Goal: Navigation & Orientation: Find specific page/section

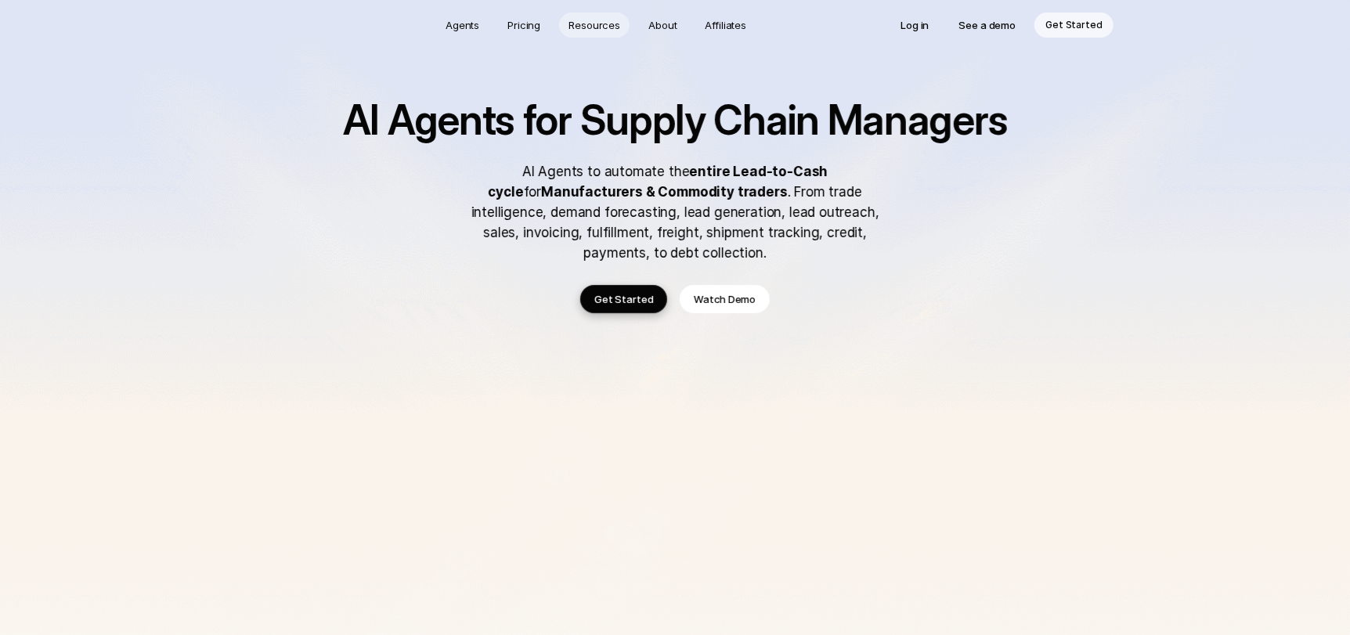
click at [613, 19] on p "Resources" at bounding box center [595, 25] width 52 height 16
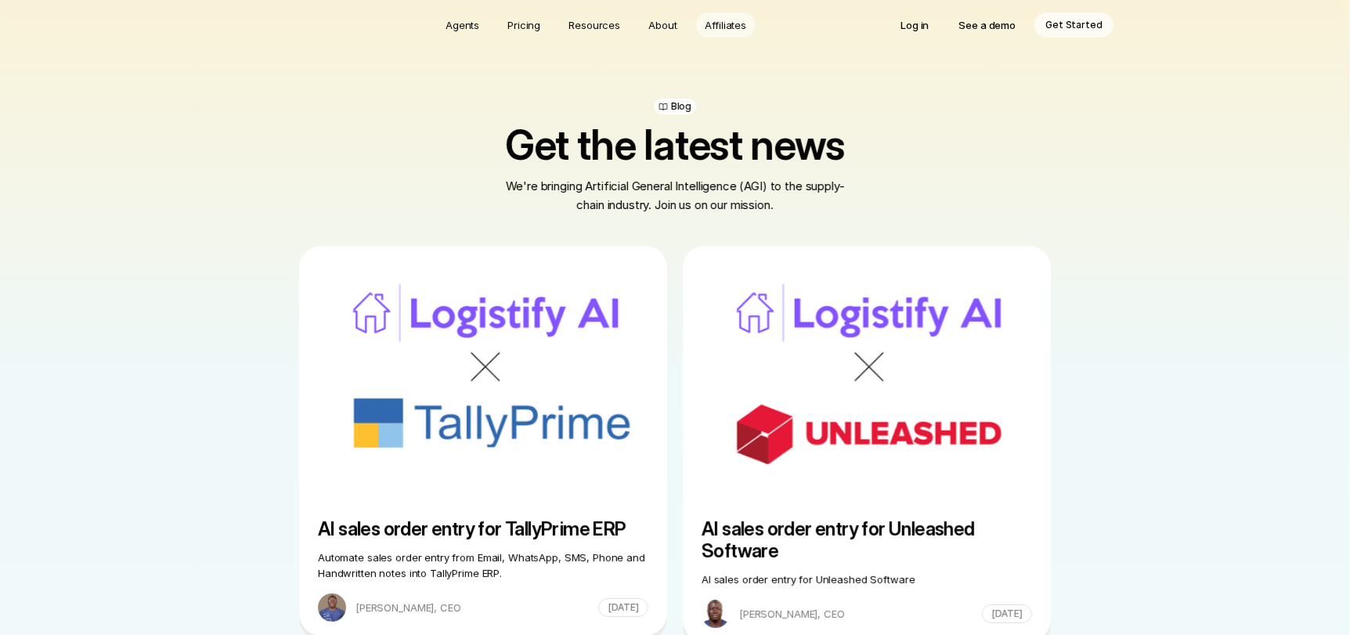
click at [739, 27] on p "Affiliates" at bounding box center [727, 25] width 42 height 16
click at [533, 26] on p "Pricing" at bounding box center [524, 25] width 33 height 16
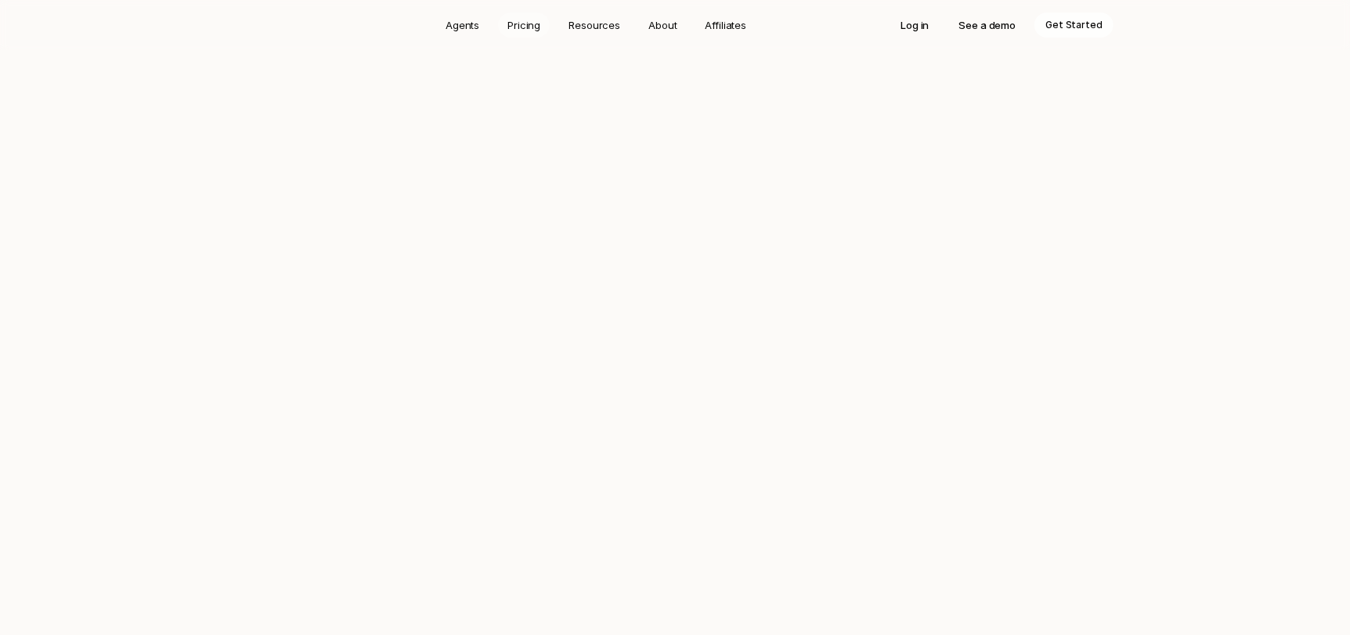
scroll to position [2841, 0]
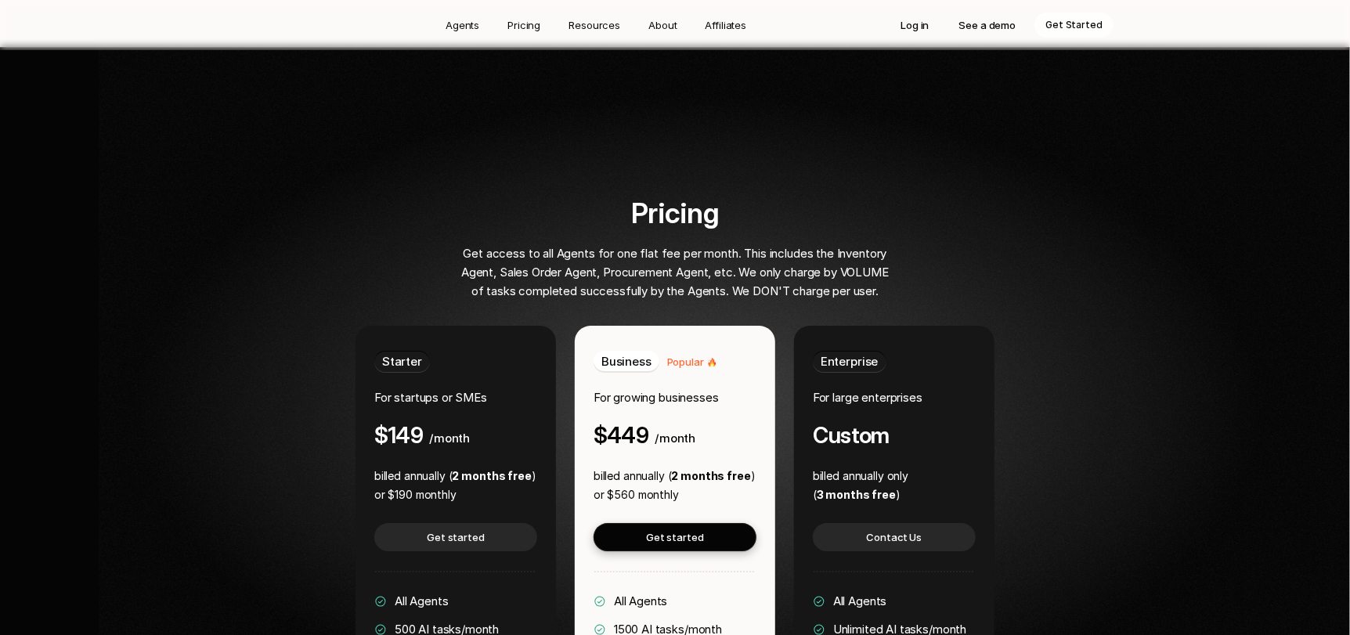
click at [458, 24] on p "Agents" at bounding box center [463, 25] width 34 height 16
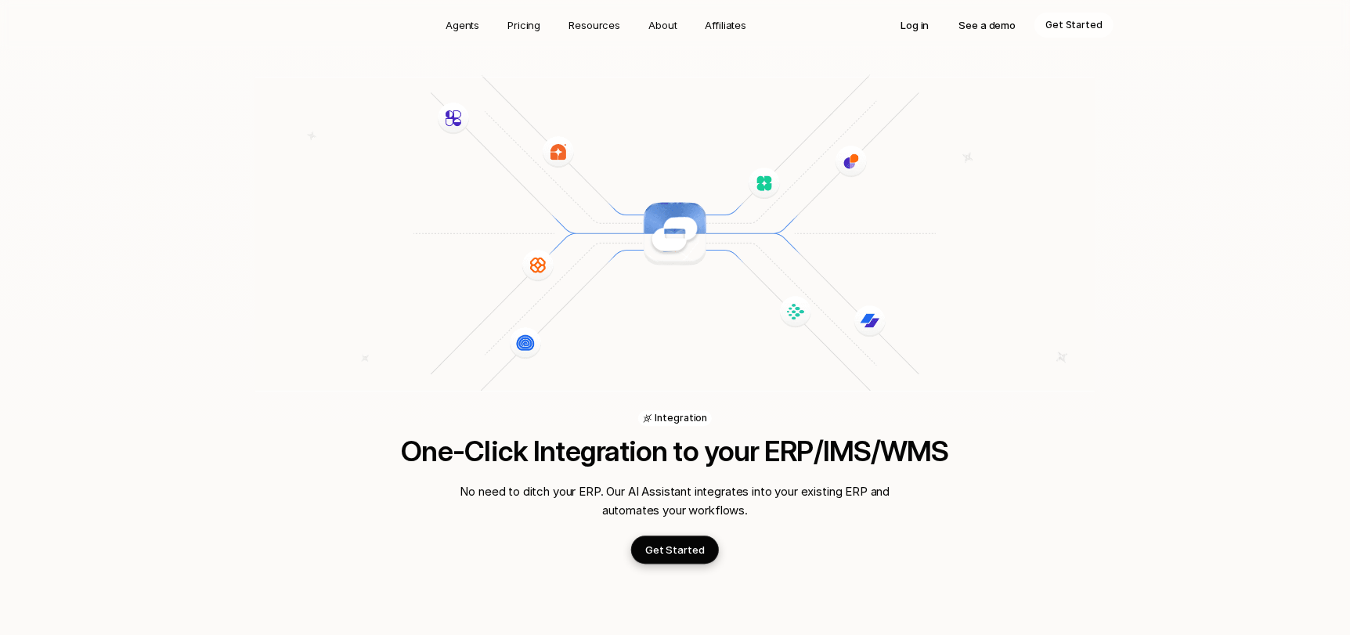
scroll to position [2306, 0]
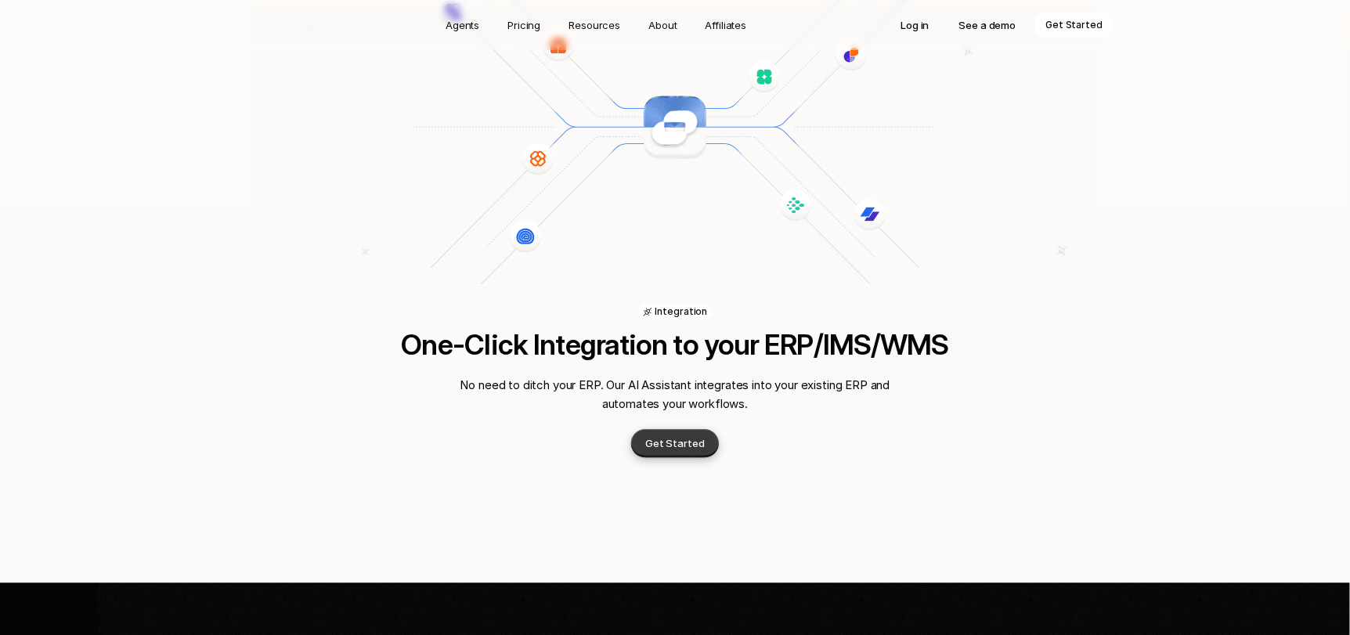
click at [695, 435] on p "Get Started" at bounding box center [675, 443] width 60 height 16
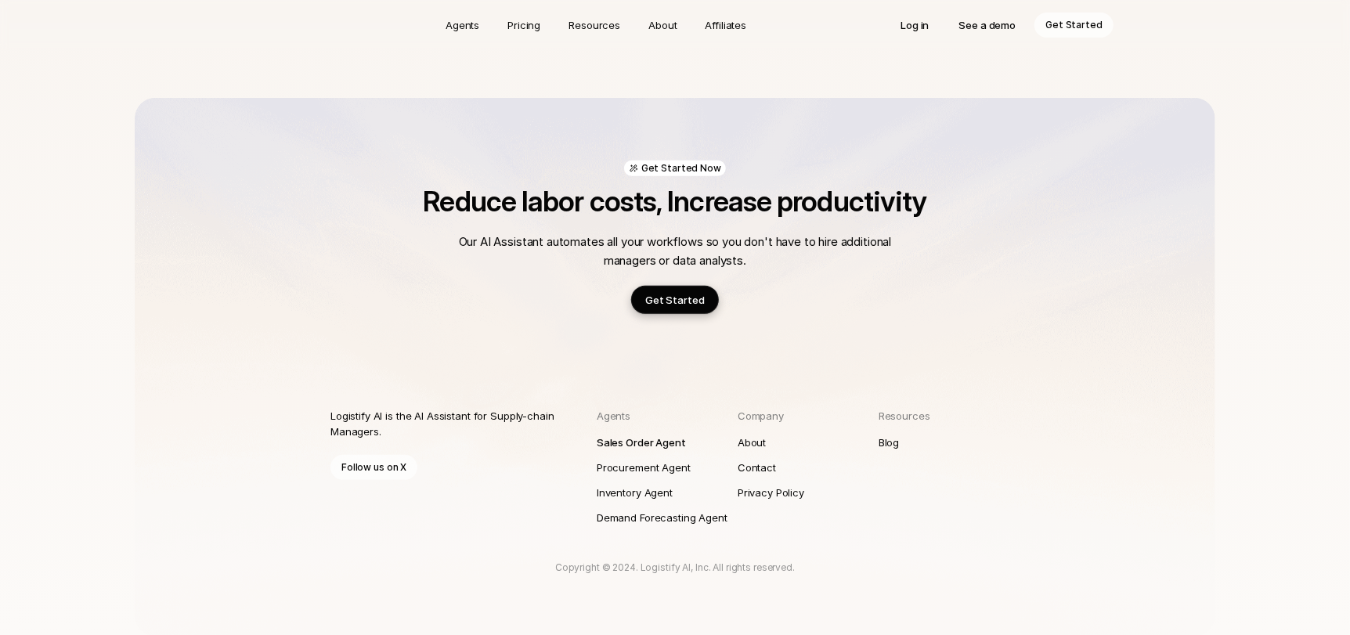
scroll to position [480, 0]
click at [646, 446] on p "Sales Order Agent" at bounding box center [641, 441] width 89 height 16
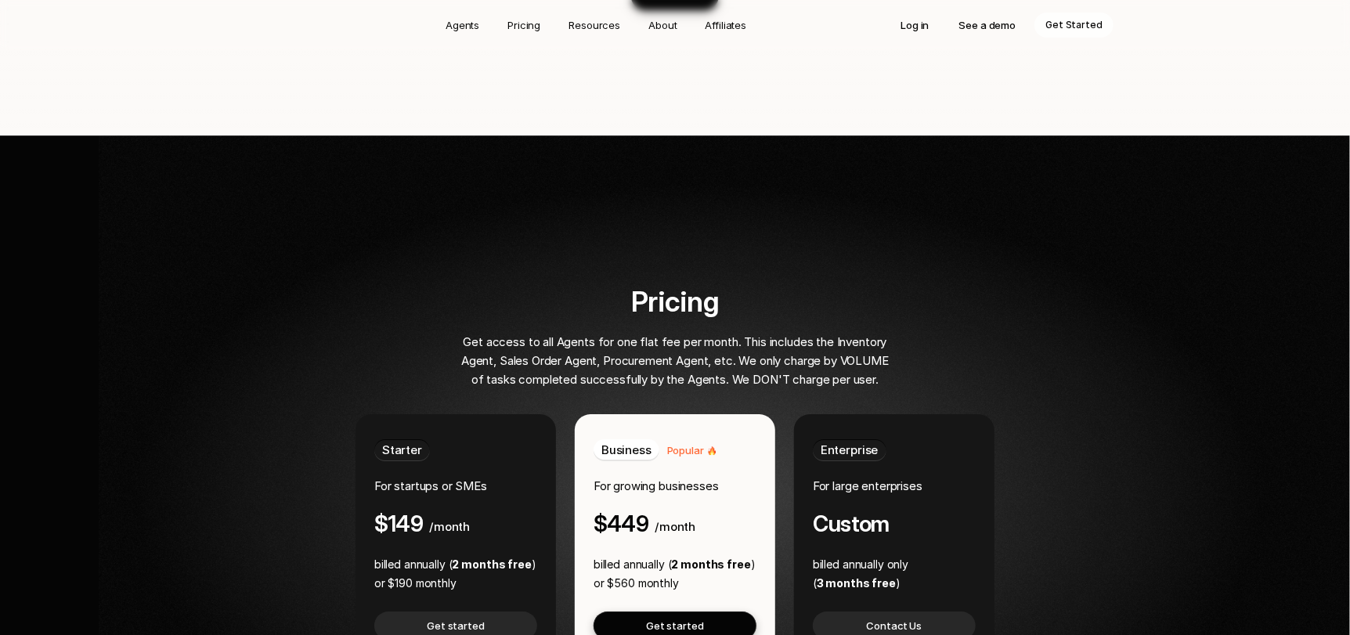
scroll to position [4436, 0]
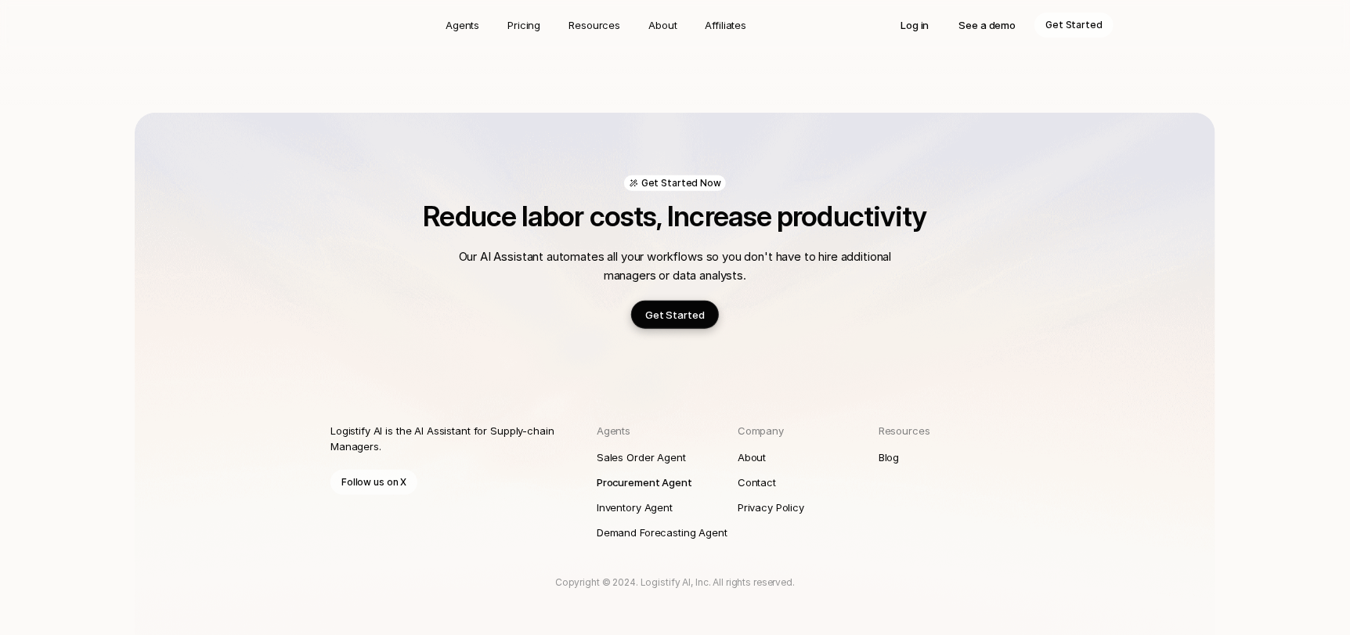
click at [651, 475] on p "Procurement Agent" at bounding box center [645, 483] width 96 height 16
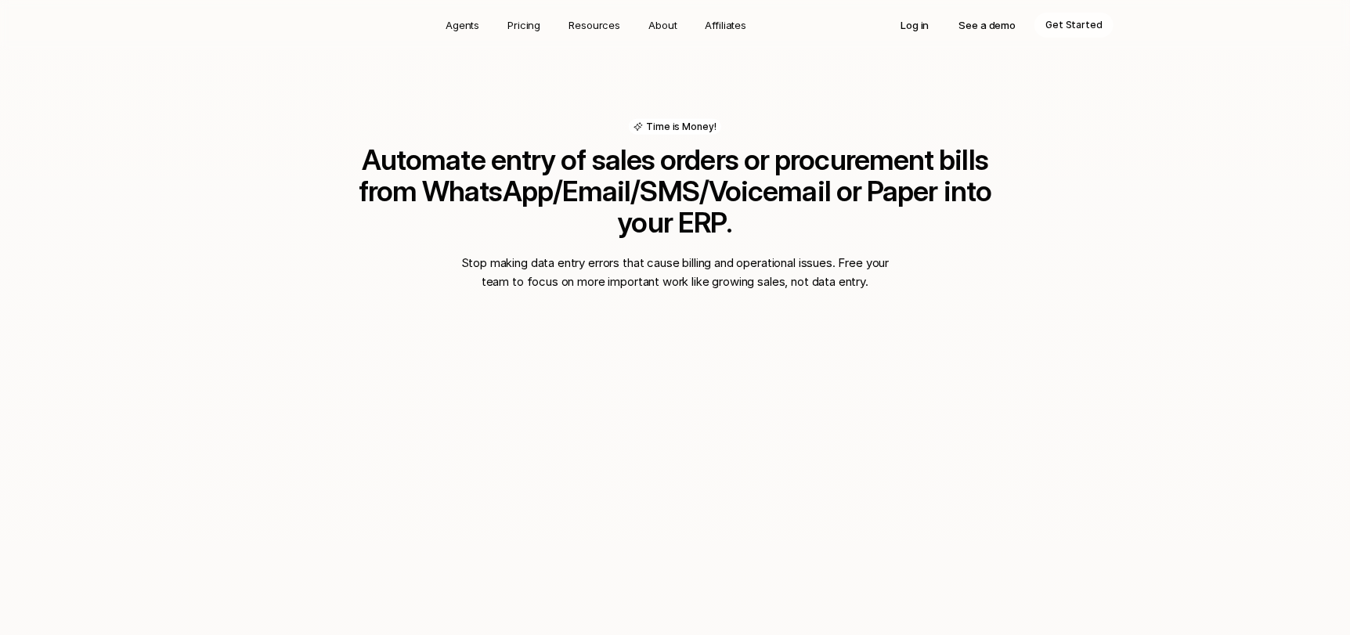
scroll to position [1053, 0]
